Goal: Information Seeking & Learning: Learn about a topic

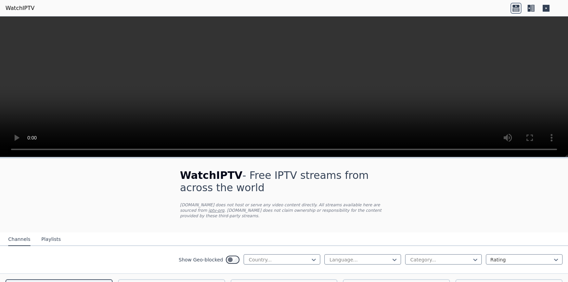
click at [556, 152] on video at bounding box center [284, 86] width 568 height 141
click at [254, 131] on video at bounding box center [284, 86] width 568 height 141
click at [262, 258] on div at bounding box center [279, 259] width 62 height 7
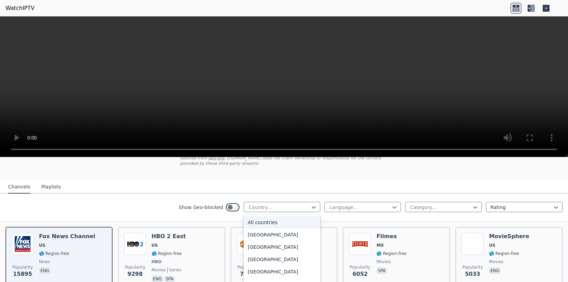
click at [271, 225] on div "All countries" at bounding box center [282, 222] width 77 height 12
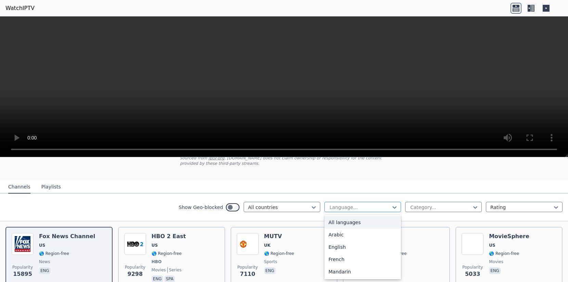
click at [382, 207] on div at bounding box center [360, 207] width 62 height 7
click at [372, 222] on div "All languages" at bounding box center [363, 222] width 77 height 12
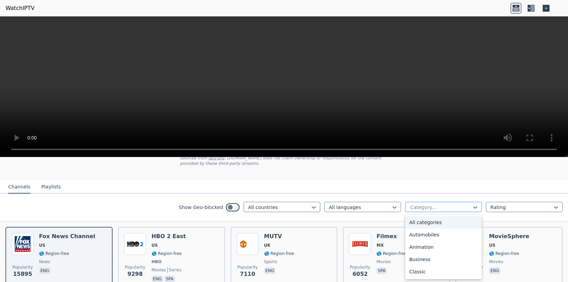
click at [438, 205] on div at bounding box center [441, 207] width 62 height 7
click at [433, 223] on div "All categories" at bounding box center [443, 222] width 77 height 12
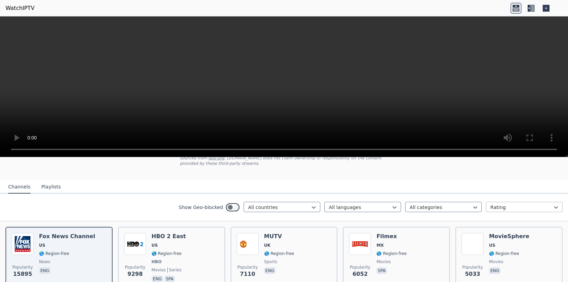
click at [502, 207] on div at bounding box center [522, 207] width 62 height 7
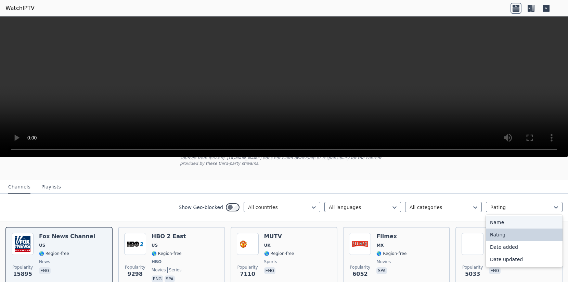
click at [509, 222] on div "Name" at bounding box center [524, 222] width 77 height 12
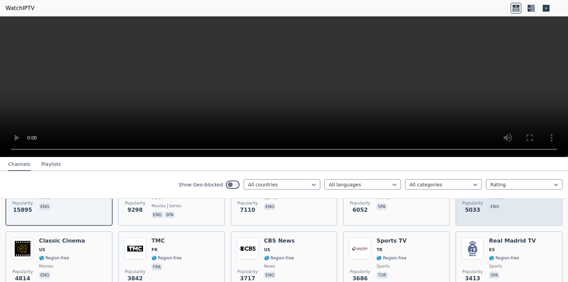
scroll to position [116, 0]
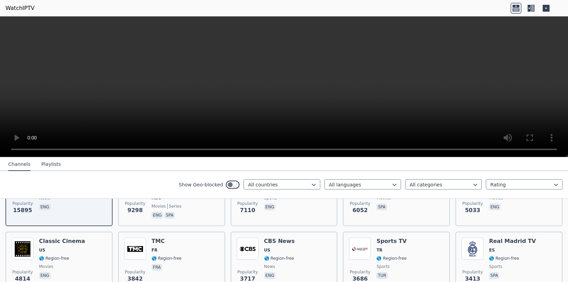
drag, startPoint x: 566, startPoint y: 155, endPoint x: 506, endPoint y: 85, distance: 92.3
click at [506, 85] on video at bounding box center [284, 86] width 568 height 141
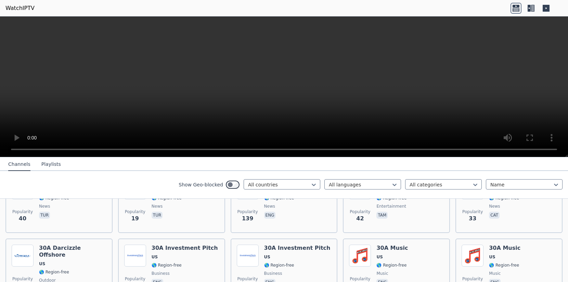
scroll to position [537, 0]
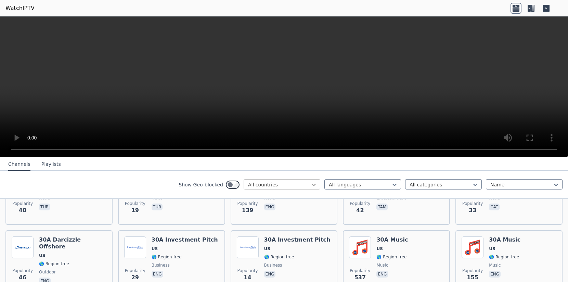
click at [313, 185] on icon at bounding box center [314, 185] width 4 height 2
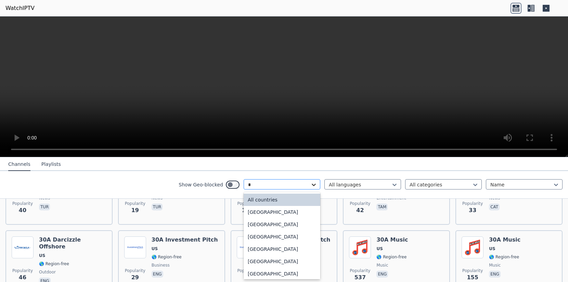
type input "**"
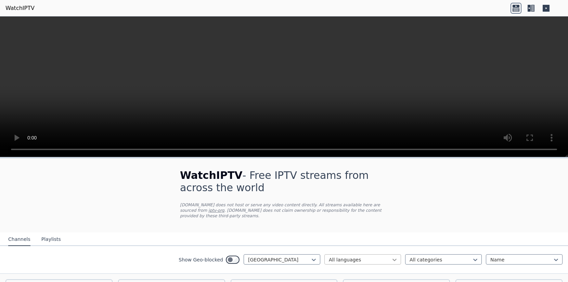
click at [394, 260] on icon at bounding box center [395, 260] width 4 height 2
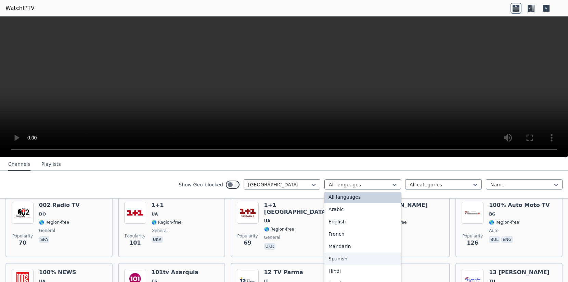
scroll to position [3, 0]
click at [343, 210] on div "Arabic" at bounding box center [363, 208] width 77 height 12
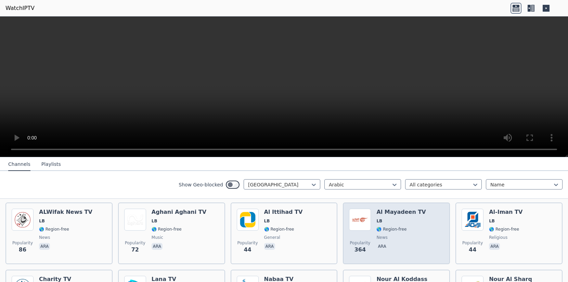
scroll to position [74, 0]
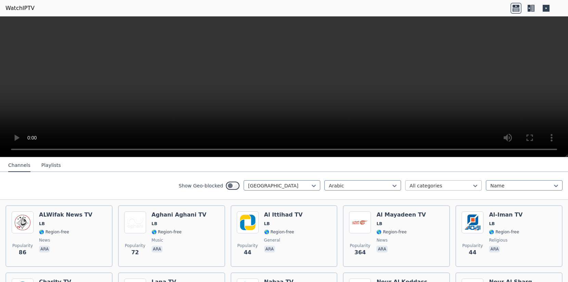
click at [459, 187] on div at bounding box center [441, 185] width 62 height 7
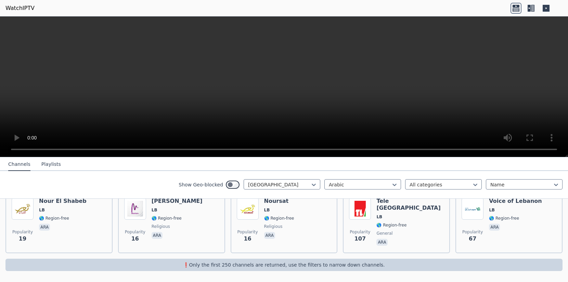
scroll to position [0, 0]
click at [236, 267] on p "❗️Only the first 250 channels are returned, use the filters to narrow down chan…" at bounding box center [284, 264] width 552 height 7
click at [517, 182] on div at bounding box center [522, 184] width 62 height 7
click at [458, 184] on div at bounding box center [441, 184] width 62 height 7
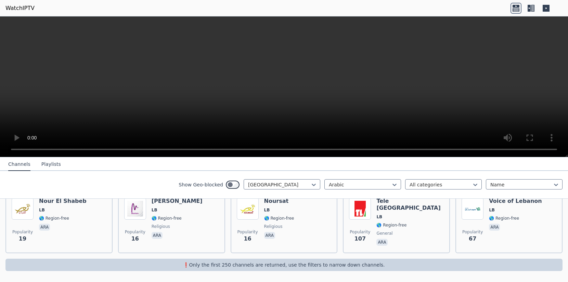
click at [432, 167] on nav "Channels Playlists" at bounding box center [284, 164] width 568 height 14
click at [51, 165] on button "Playlists" at bounding box center [51, 164] width 20 height 13
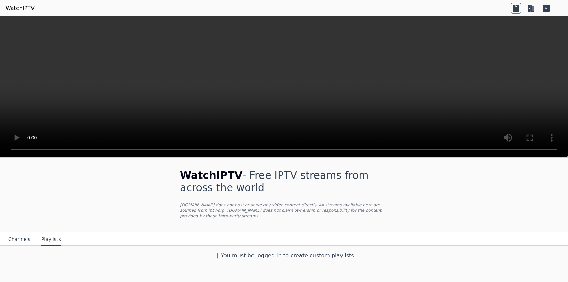
click at [13, 237] on button "Channels" at bounding box center [19, 239] width 22 height 13
